Goal: Transaction & Acquisition: Obtain resource

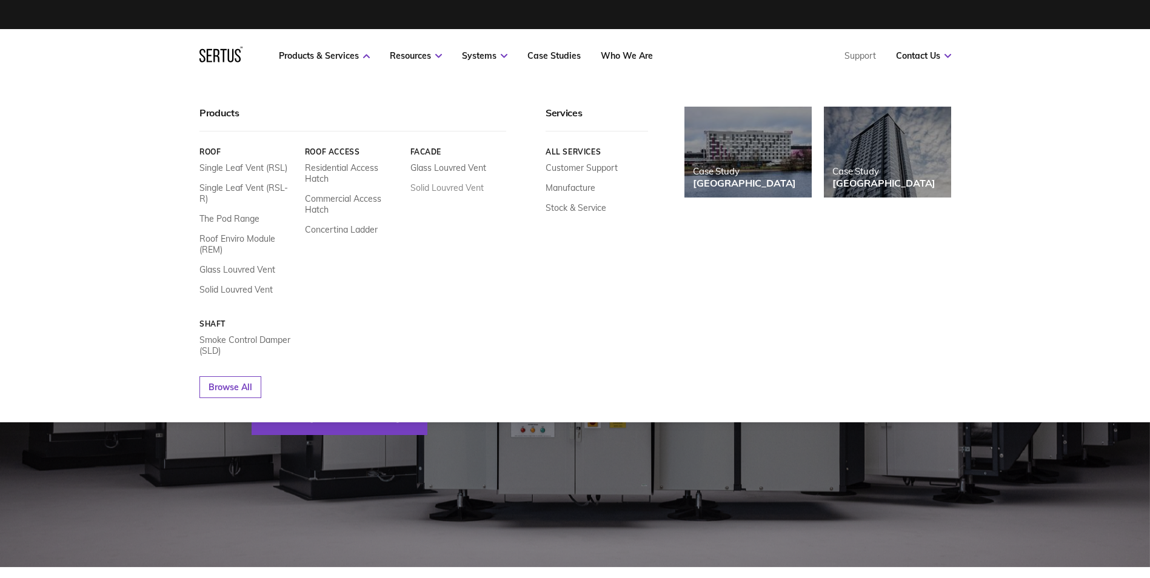
click at [472, 189] on link "Solid Louvred Vent" at bounding box center [446, 187] width 73 height 11
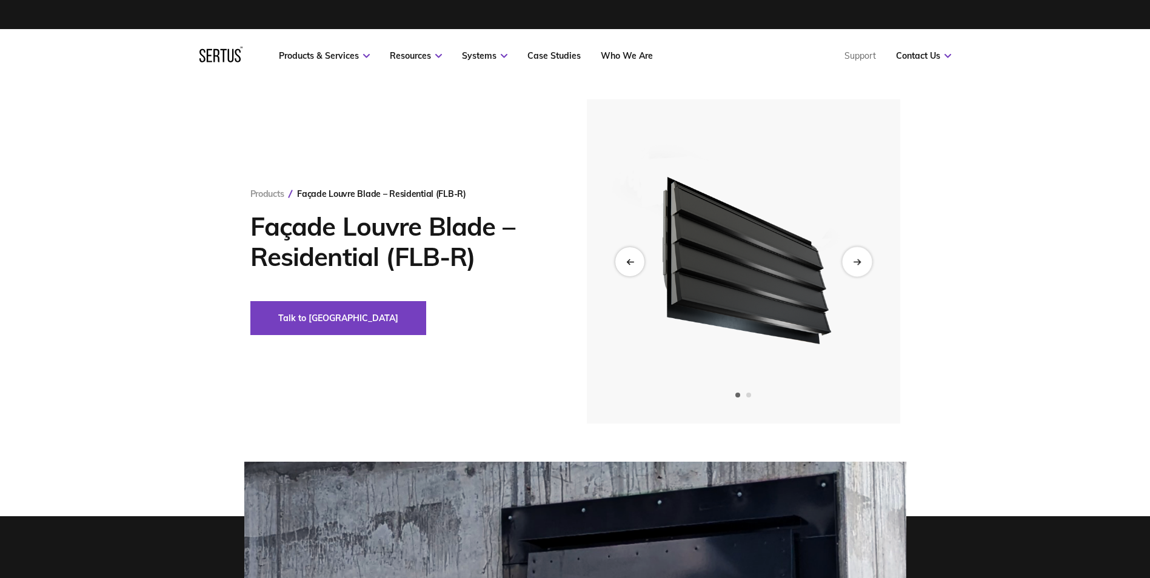
click at [853, 259] on icon "Next slide" at bounding box center [857, 261] width 8 height 7
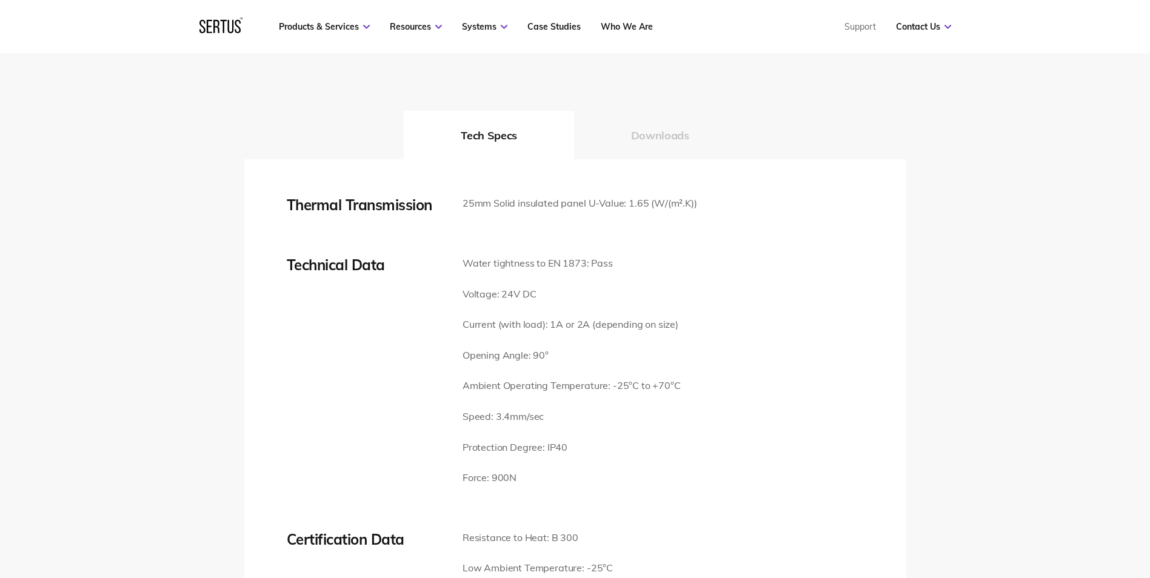
scroll to position [1576, 0]
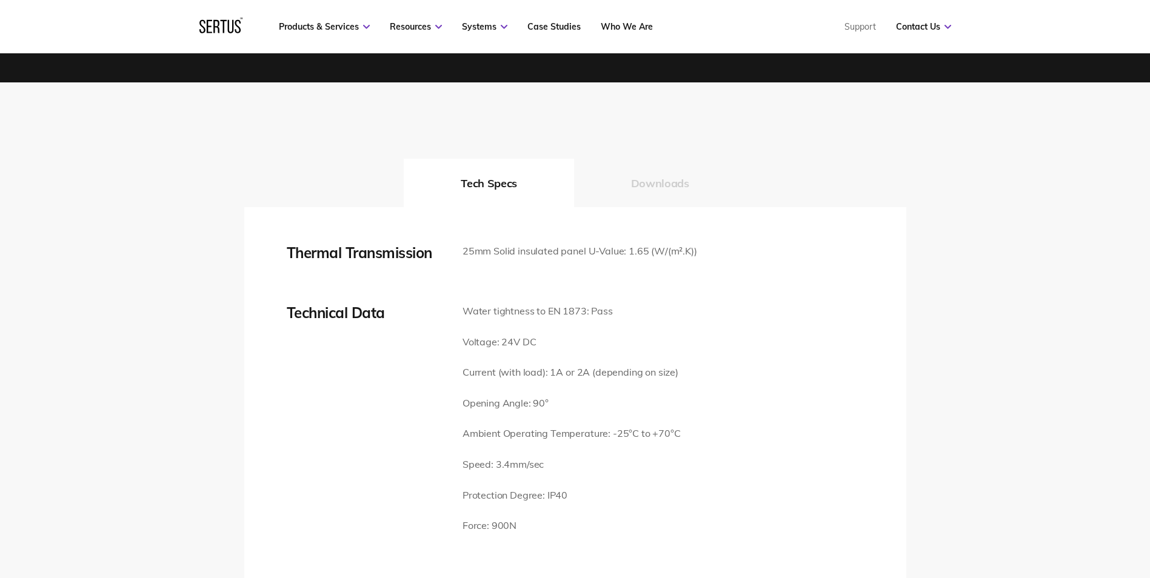
click at [661, 174] on button "Downloads" at bounding box center [660, 183] width 172 height 48
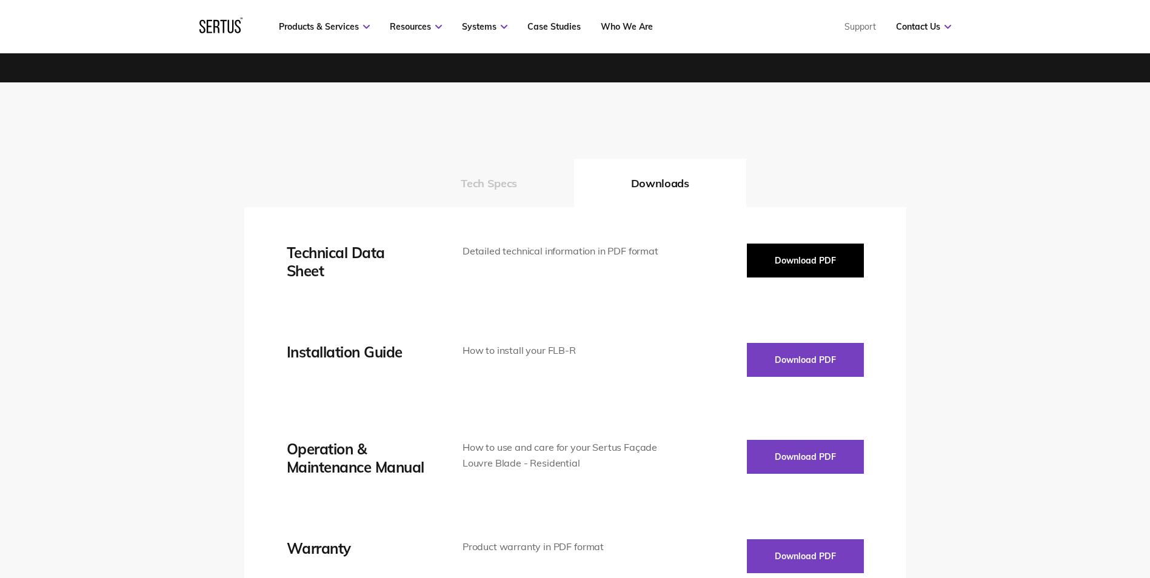
click at [829, 244] on button "Download PDF" at bounding box center [805, 261] width 117 height 34
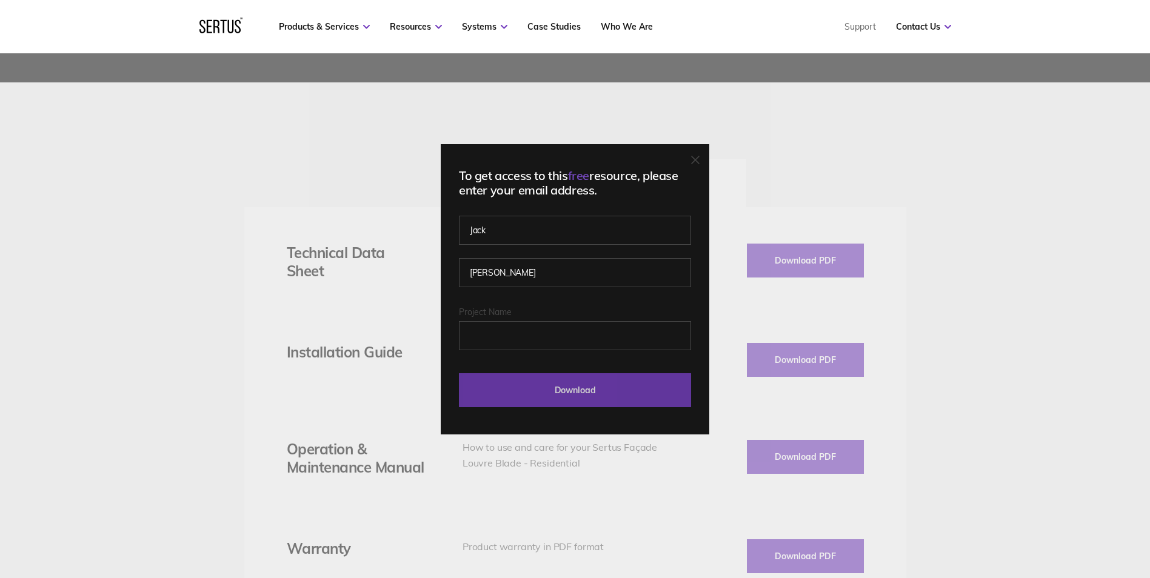
click at [558, 402] on input "Download" at bounding box center [575, 390] width 232 height 34
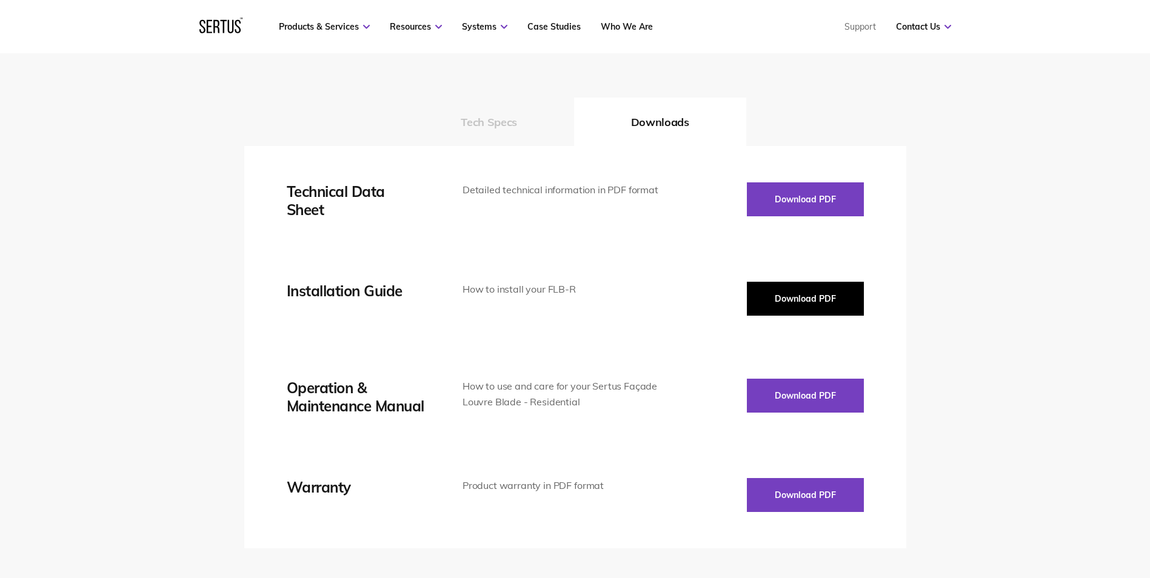
scroll to position [1636, 0]
click at [809, 285] on button "Download PDF" at bounding box center [805, 299] width 117 height 34
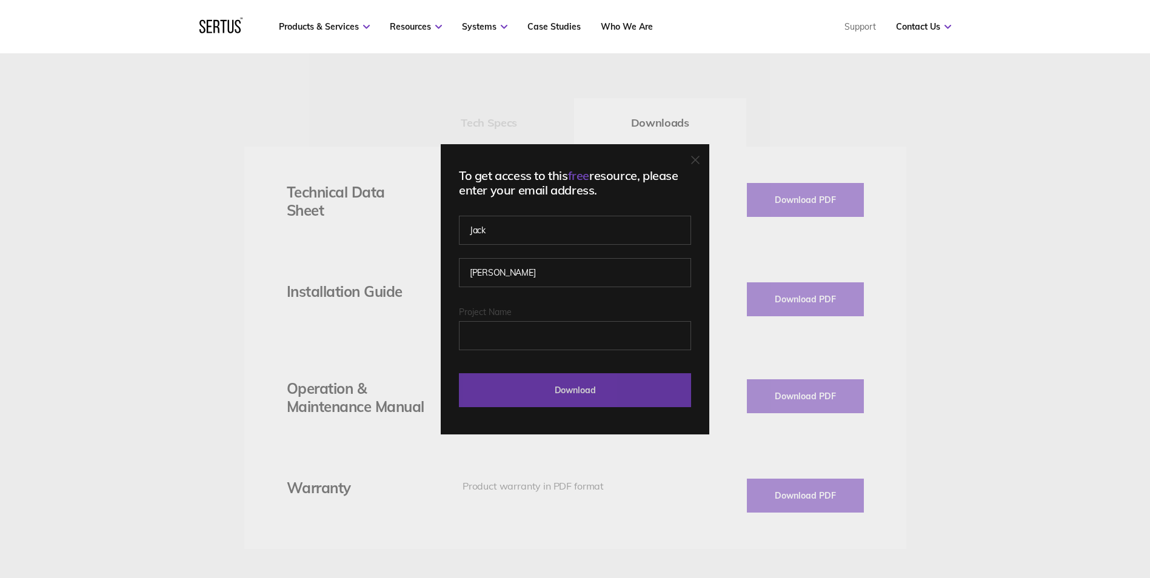
click at [530, 392] on input "Download" at bounding box center [575, 390] width 232 height 34
